Goal: Find specific page/section: Find specific page/section

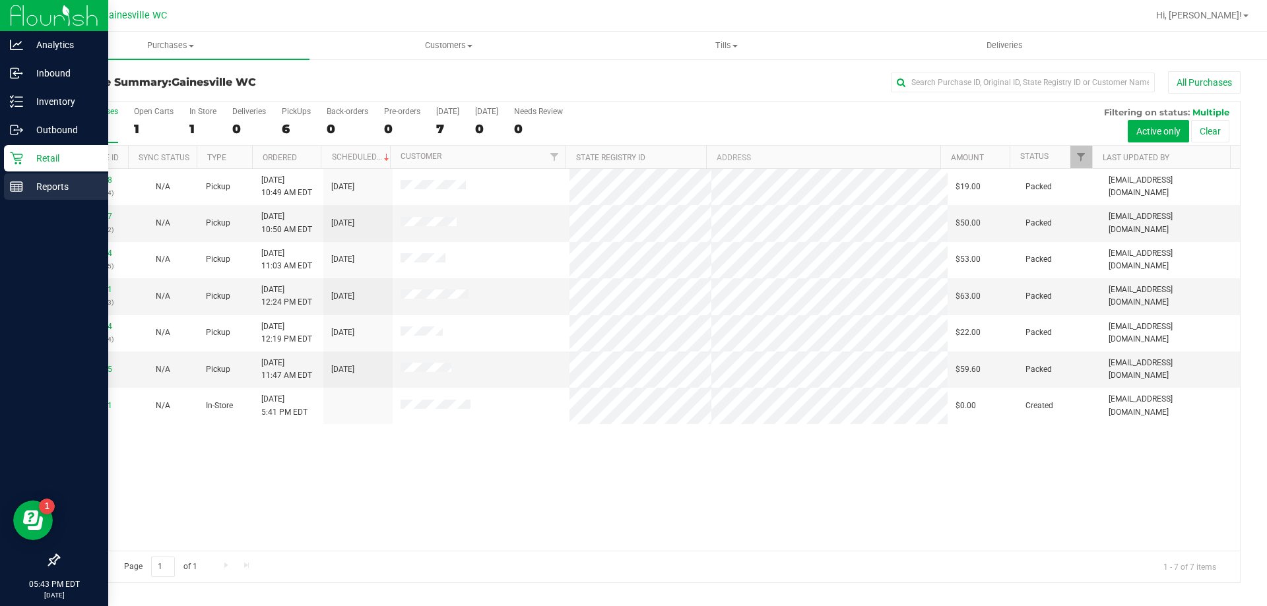
click at [3, 182] on link "Reports" at bounding box center [54, 188] width 108 height 28
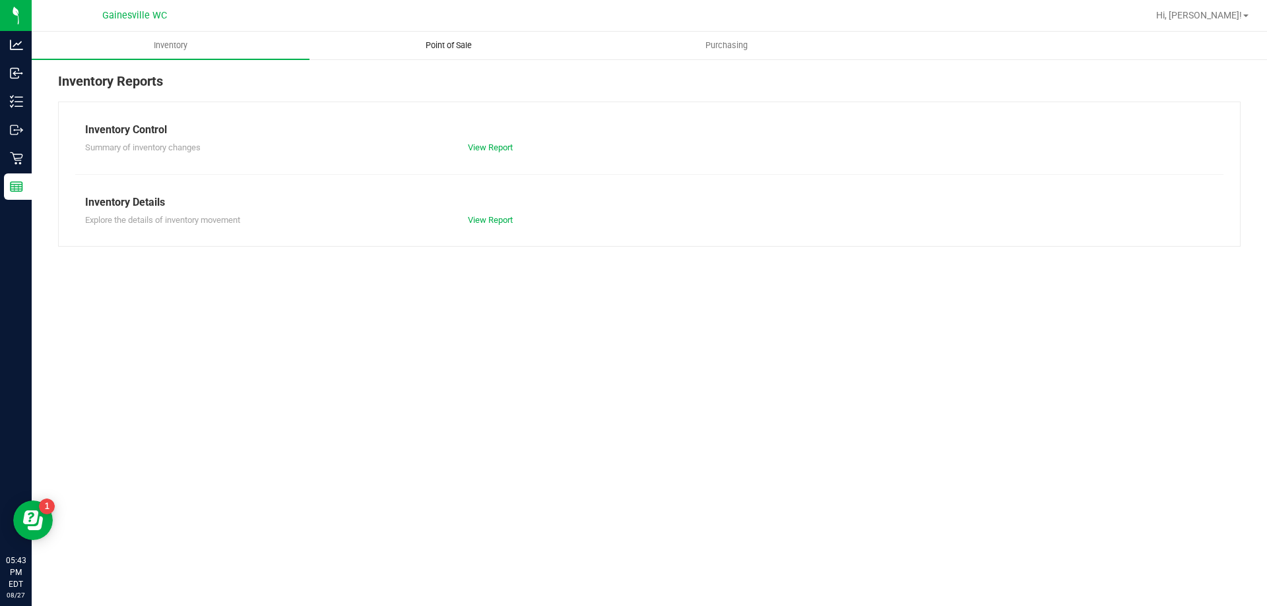
click at [428, 46] on span "Point of Sale" at bounding box center [449, 46] width 82 height 12
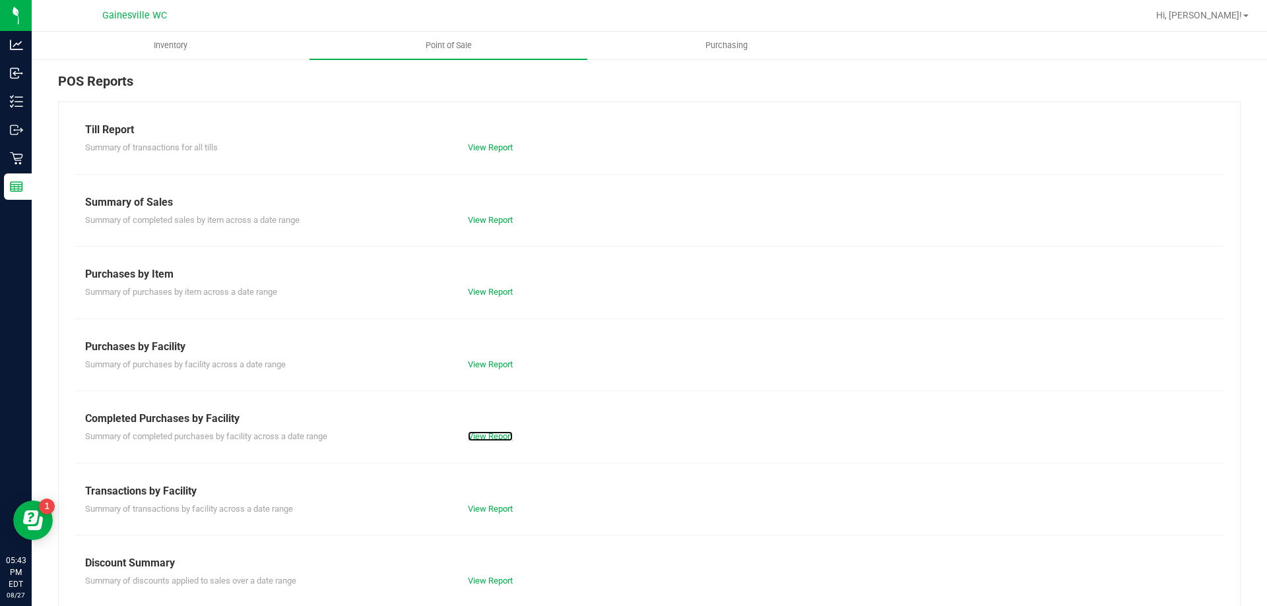
click at [501, 435] on link "View Report" at bounding box center [490, 437] width 45 height 10
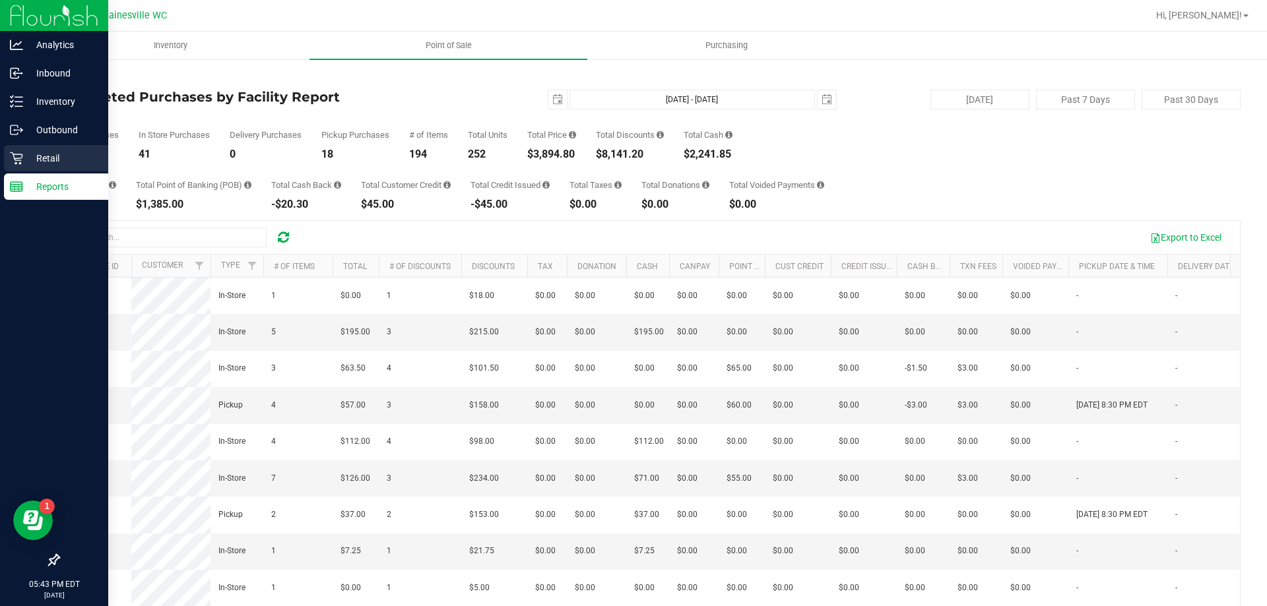
click at [22, 166] on div "Retail" at bounding box center [56, 158] width 104 height 26
